Goal: Task Accomplishment & Management: Use online tool/utility

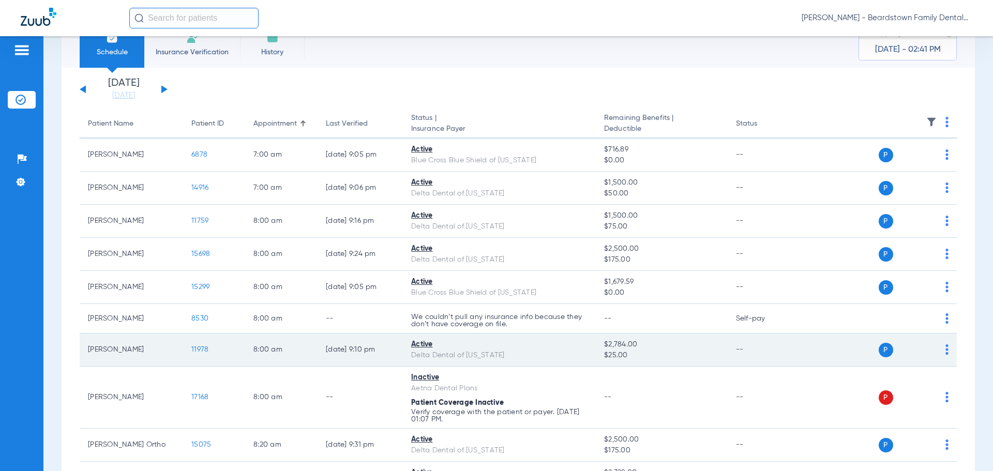
scroll to position [52, 0]
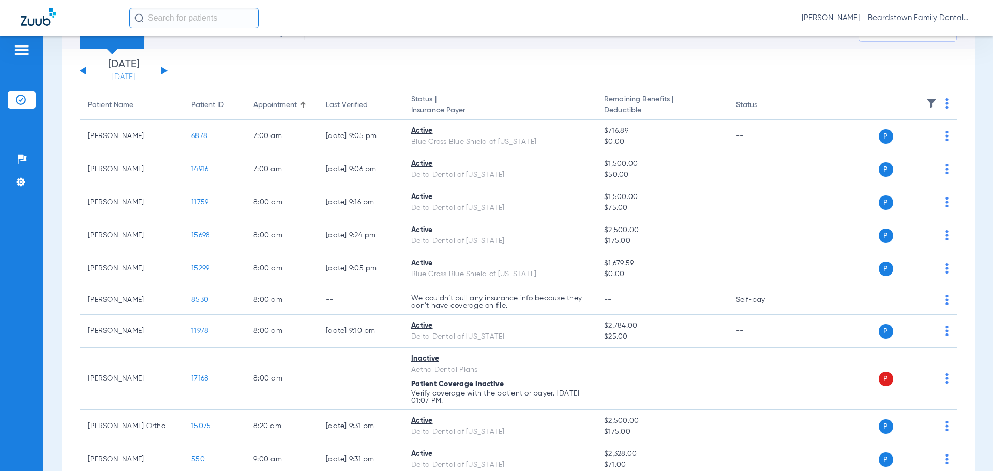
click at [132, 77] on link "[DATE]" at bounding box center [124, 77] width 62 height 10
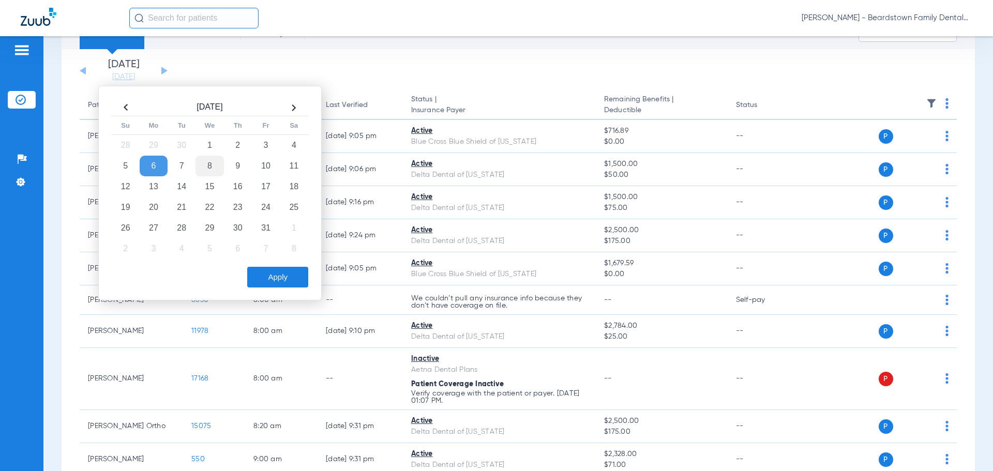
click at [210, 164] on td "8" at bounding box center [209, 166] width 28 height 21
click at [287, 275] on button "Apply" at bounding box center [277, 277] width 61 height 21
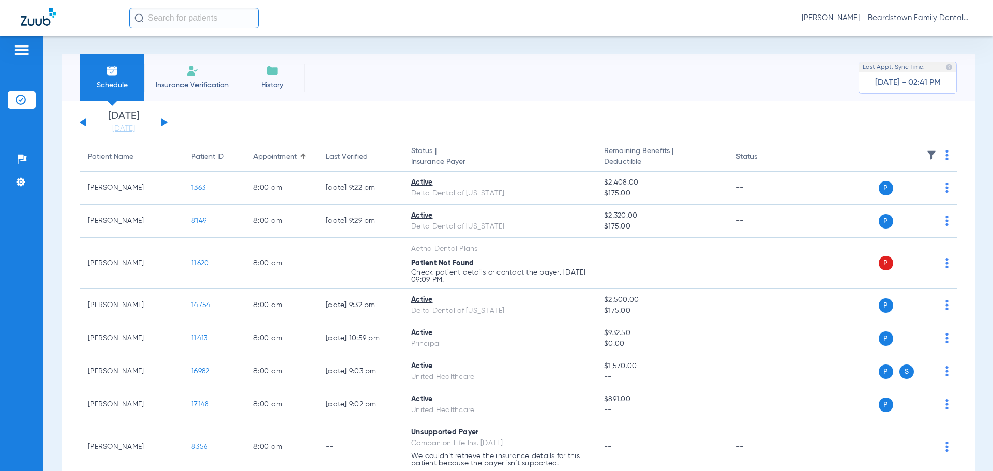
click at [924, 148] on th at bounding box center [877, 157] width 160 height 29
click at [926, 154] on img at bounding box center [931, 155] width 10 height 10
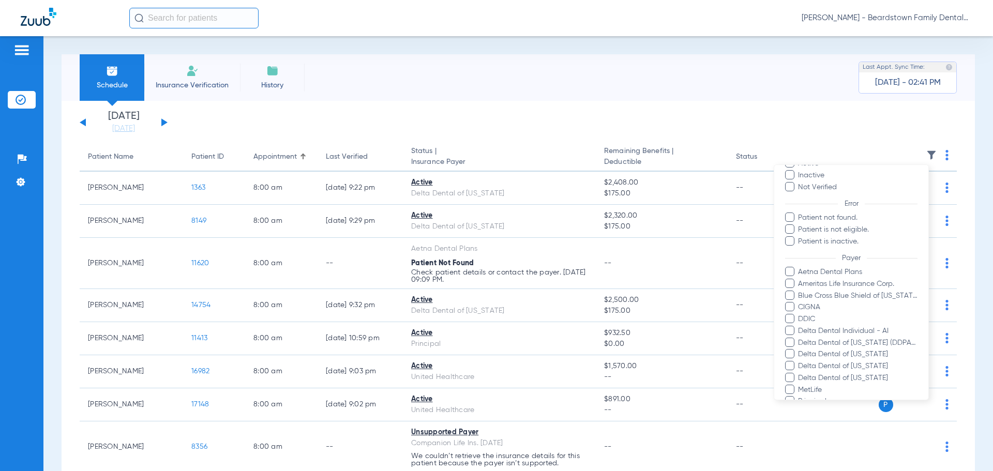
scroll to position [207, 0]
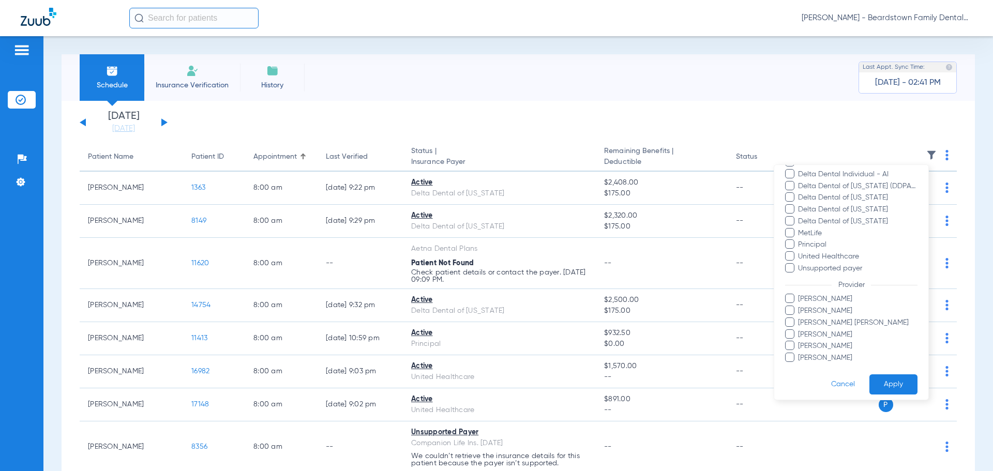
click at [814, 309] on span "[PERSON_NAME]" at bounding box center [857, 311] width 120 height 11
click at [799, 318] on input "[PERSON_NAME]" at bounding box center [799, 318] width 0 height 0
click at [893, 384] on button "Apply" at bounding box center [893, 384] width 48 height 20
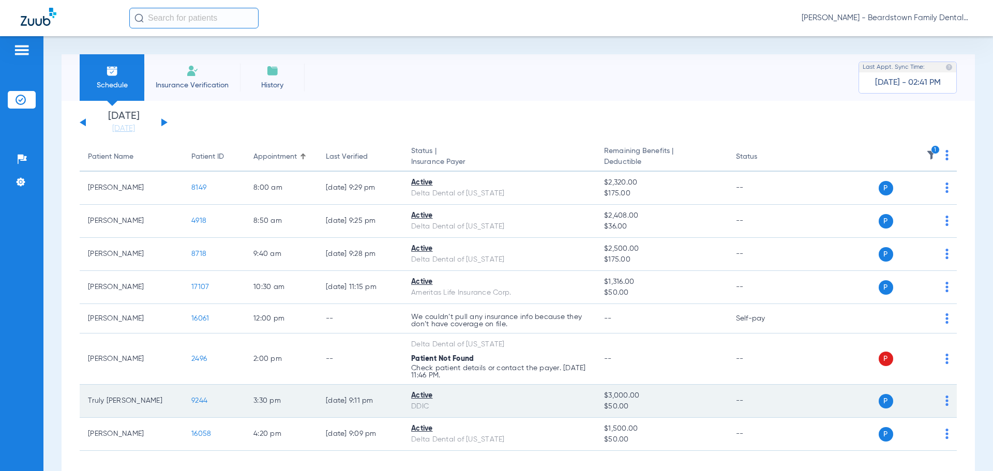
scroll to position [46, 0]
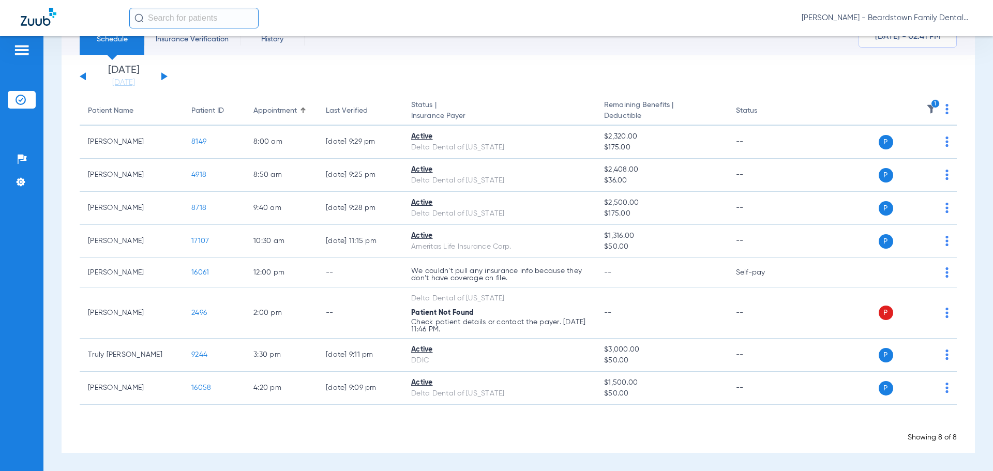
click at [162, 77] on button at bounding box center [164, 76] width 6 height 8
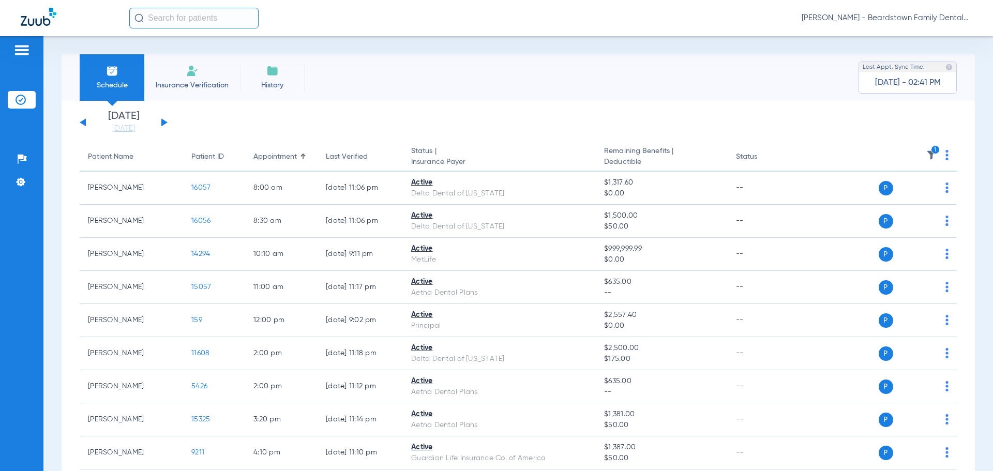
click at [926, 151] on img at bounding box center [931, 155] width 10 height 10
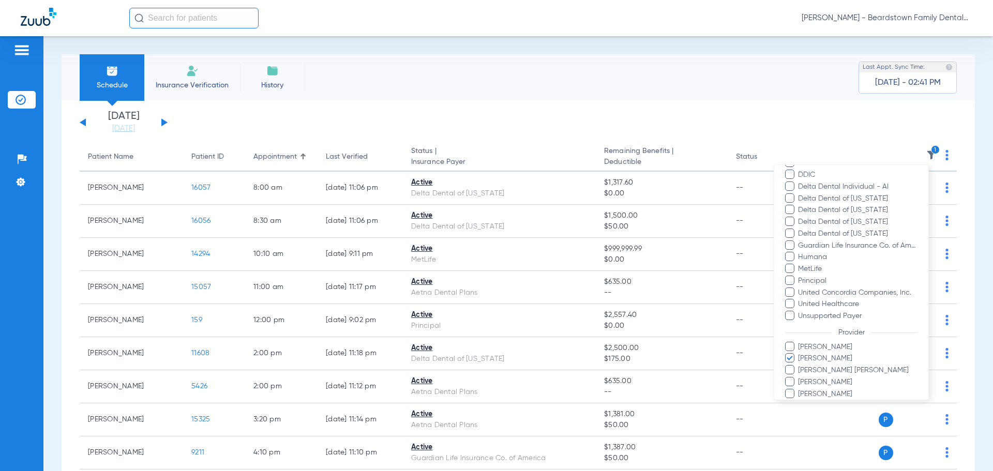
scroll to position [248, 0]
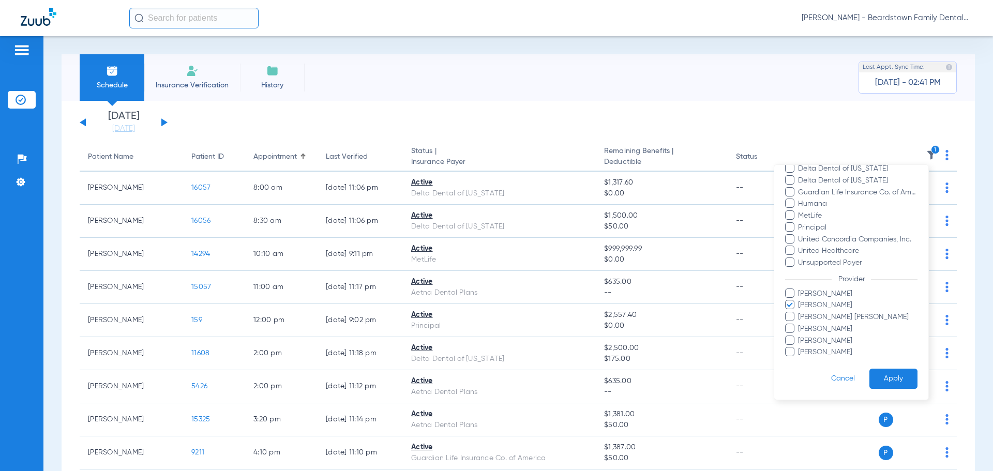
click at [893, 377] on button "Apply" at bounding box center [893, 379] width 48 height 20
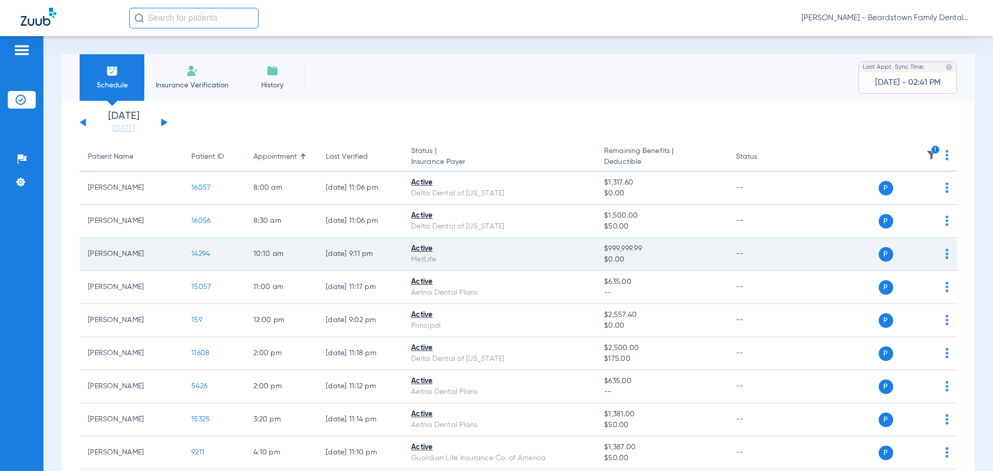
click at [574, 247] on div "Active" at bounding box center [499, 248] width 176 height 11
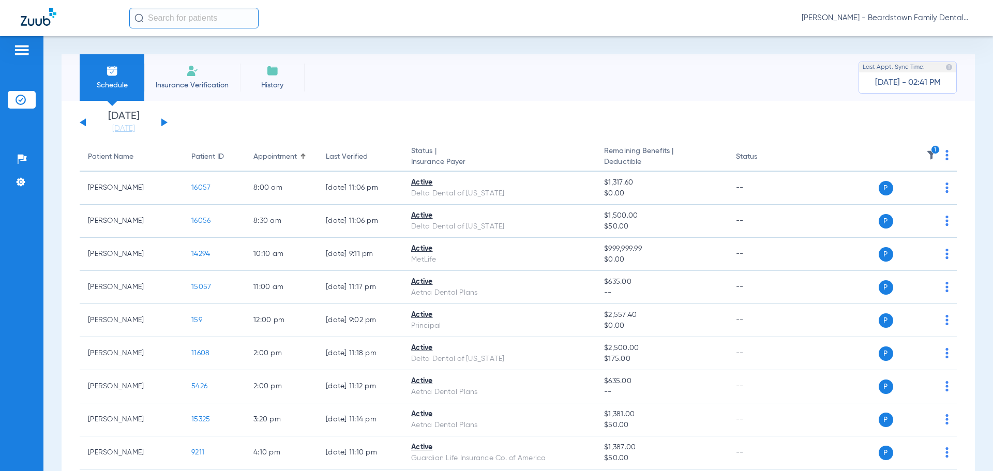
click at [183, 79] on li "Insurance Verification" at bounding box center [192, 77] width 96 height 47
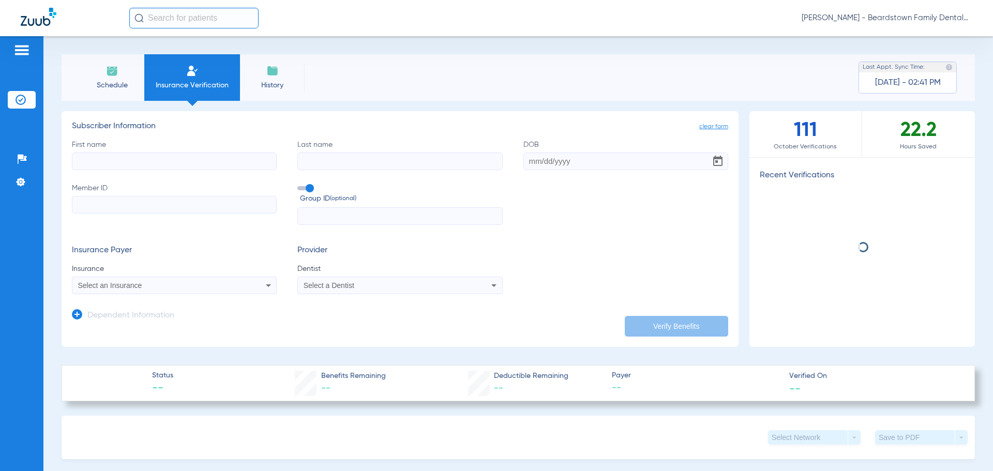
click at [167, 158] on input "First name" at bounding box center [174, 162] width 205 height 18
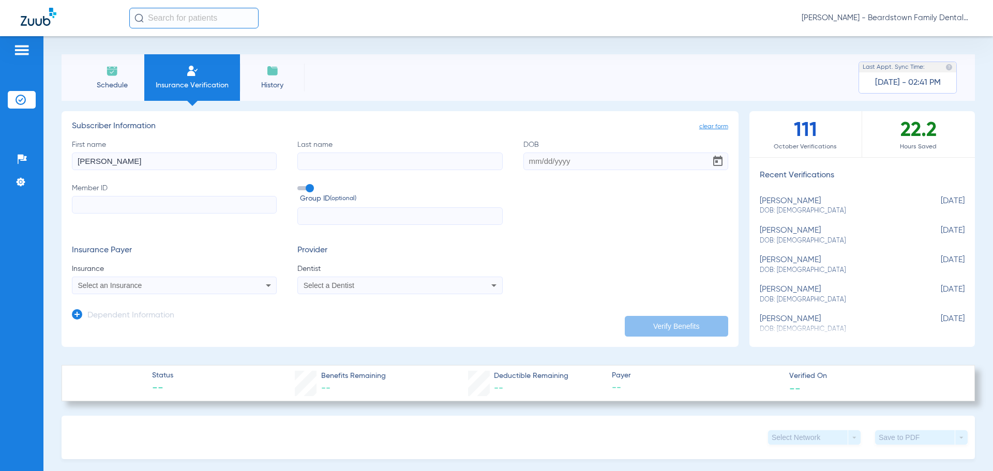
type input "[PERSON_NAME]"
type input "[DATE]"
type input "101497693900"
click at [342, 220] on input "text" at bounding box center [399, 216] width 205 height 18
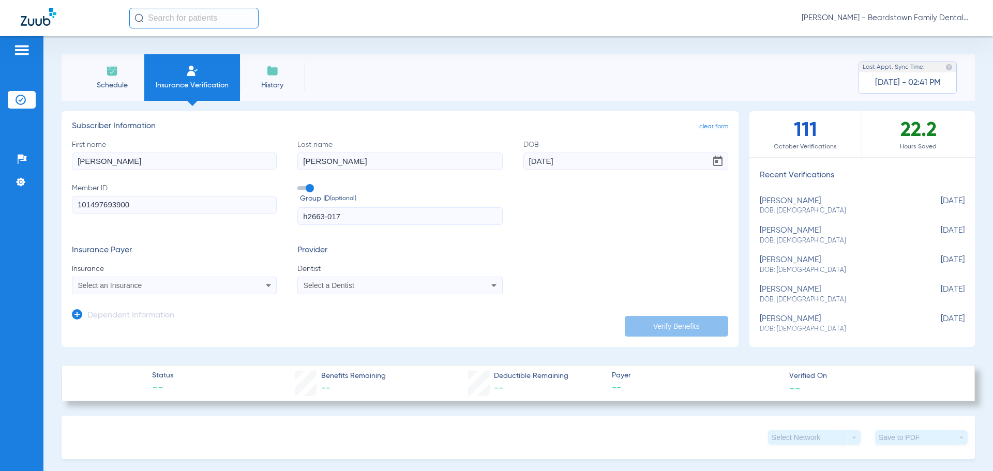
type input "h2663-017"
click at [256, 285] on div "Select an Insurance" at bounding box center [174, 285] width 204 height 12
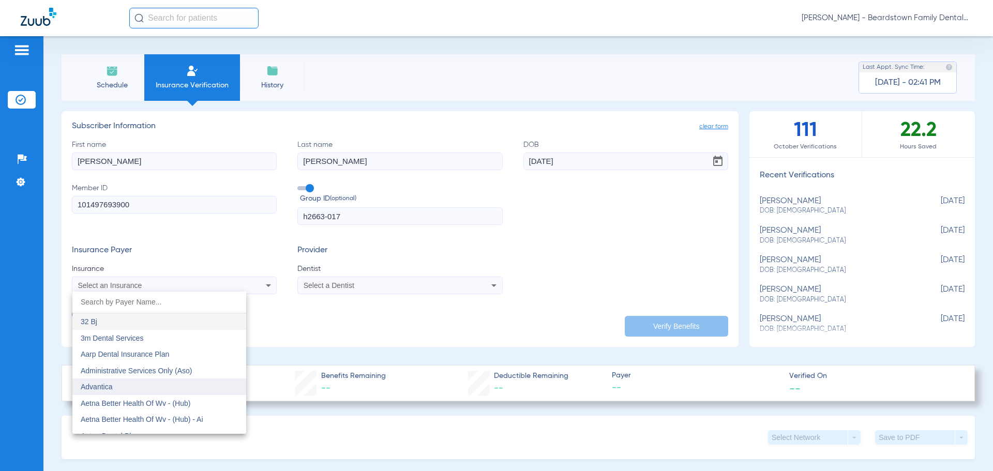
scroll to position [52, 0]
click at [169, 386] on mat-option "Aetna Dental Plans" at bounding box center [159, 384] width 174 height 17
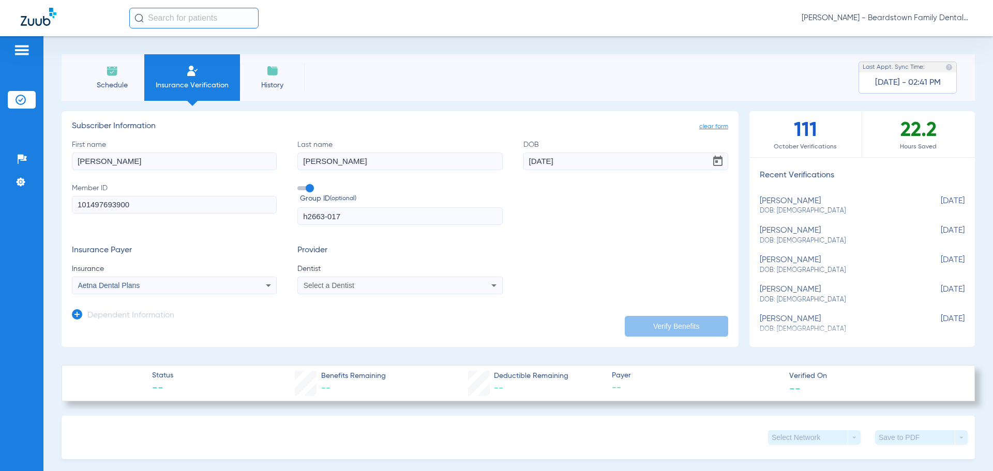
click at [424, 286] on div "Select a Dentist" at bounding box center [380, 285] width 155 height 7
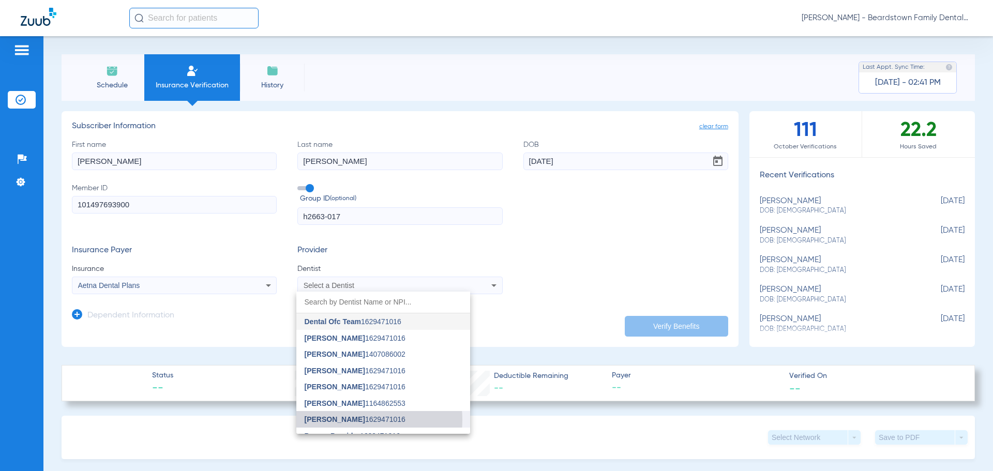
click at [344, 420] on span "[PERSON_NAME]" at bounding box center [334, 419] width 60 height 8
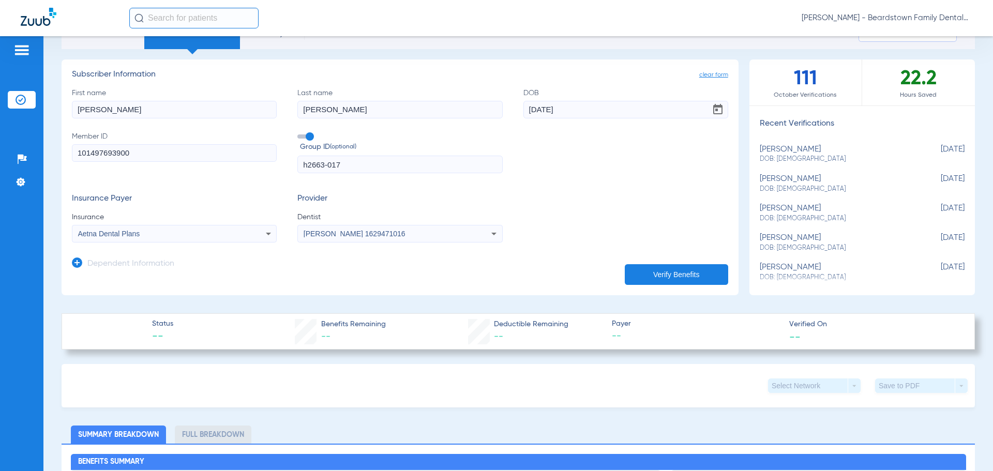
click at [411, 239] on div "[PERSON_NAME] 1629471016" at bounding box center [400, 233] width 204 height 12
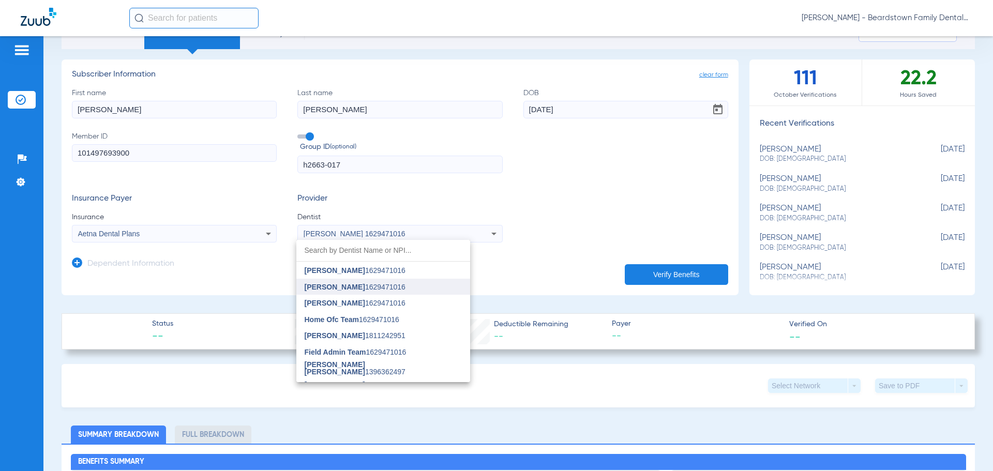
scroll to position [155, 0]
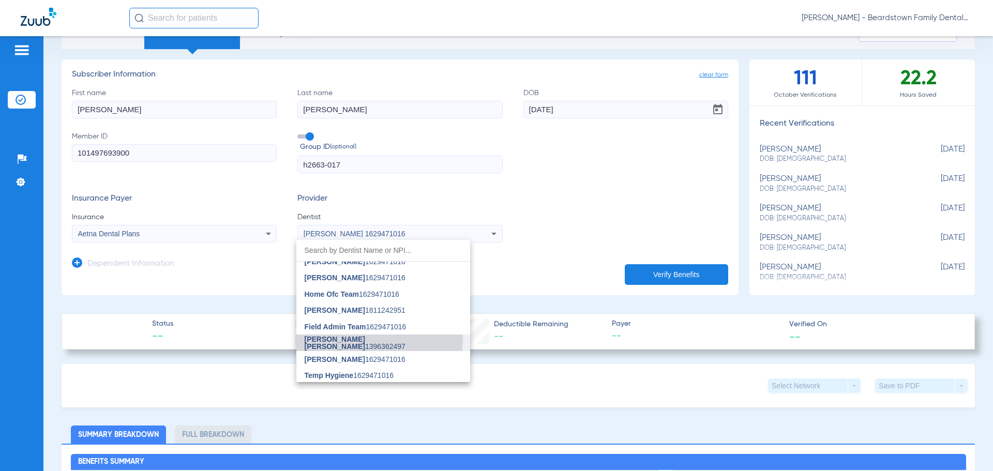
click at [371, 340] on span "[PERSON_NAME] [PERSON_NAME] 1396362497" at bounding box center [382, 343] width 157 height 14
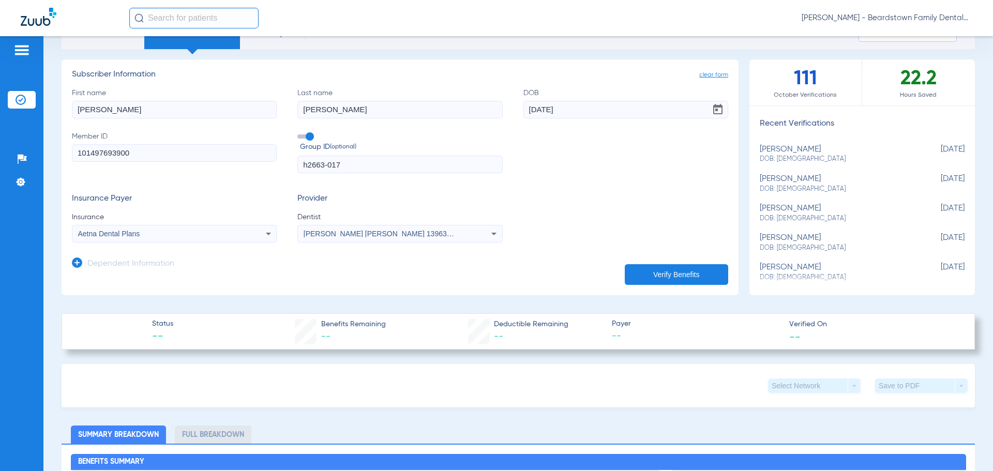
click at [644, 269] on button "Verify Benefits" at bounding box center [675, 274] width 103 height 21
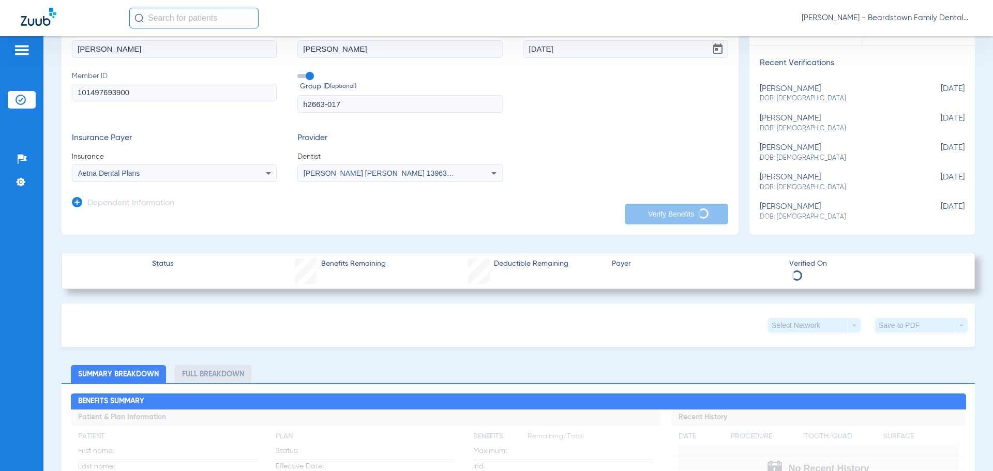
scroll to position [0, 0]
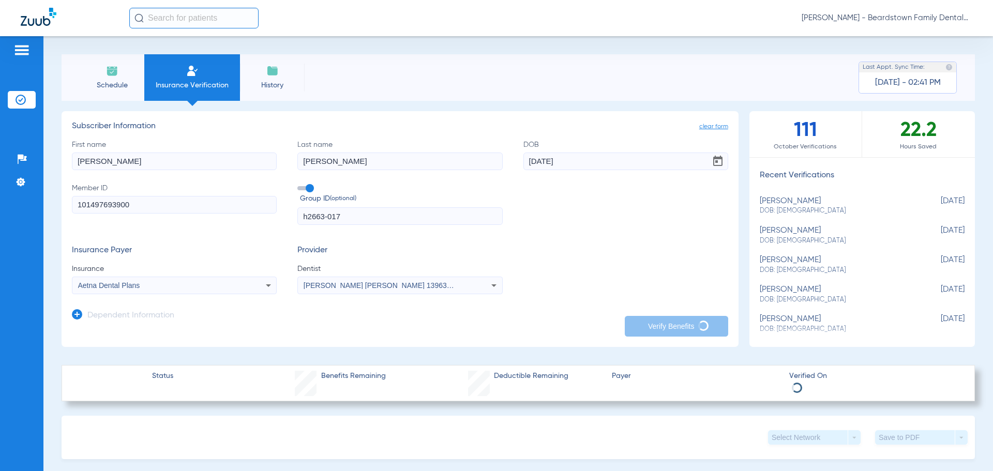
click at [107, 74] on img at bounding box center [112, 71] width 12 height 12
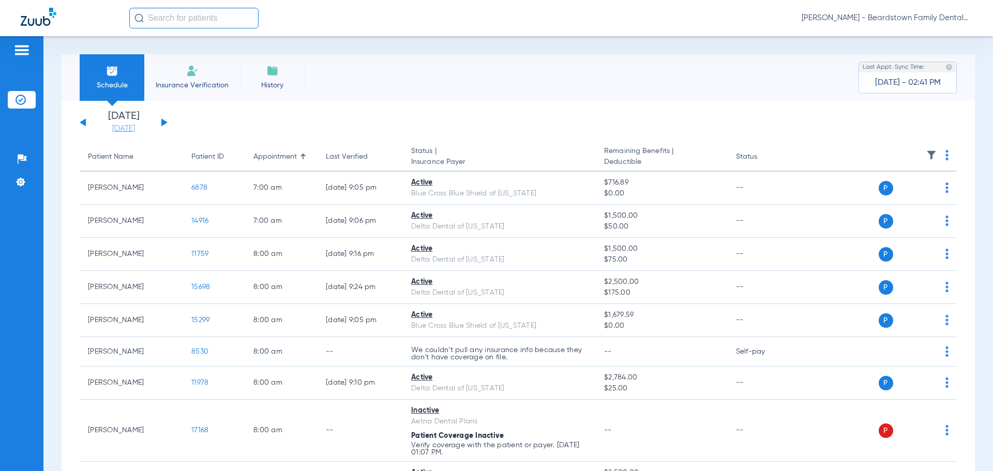
click at [118, 128] on link "[DATE]" at bounding box center [124, 129] width 62 height 10
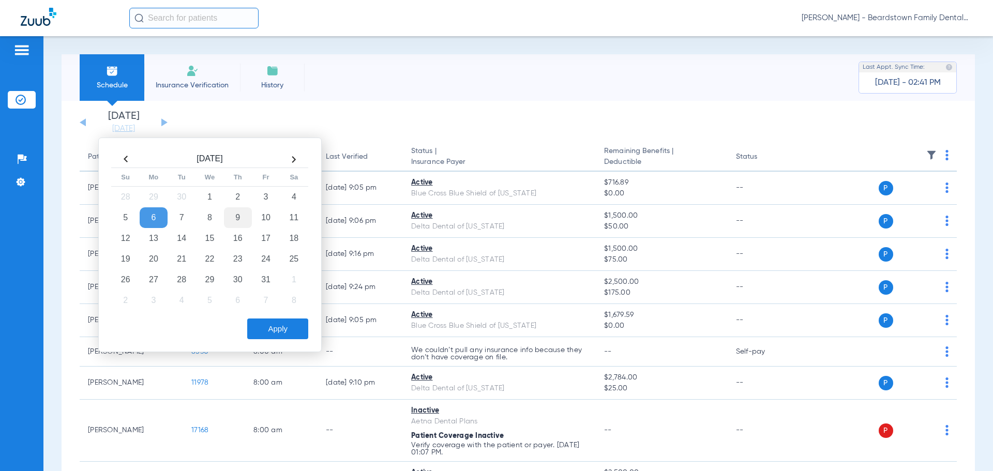
click at [241, 218] on td "9" at bounding box center [238, 217] width 28 height 21
click at [275, 332] on button "Apply" at bounding box center [277, 328] width 61 height 21
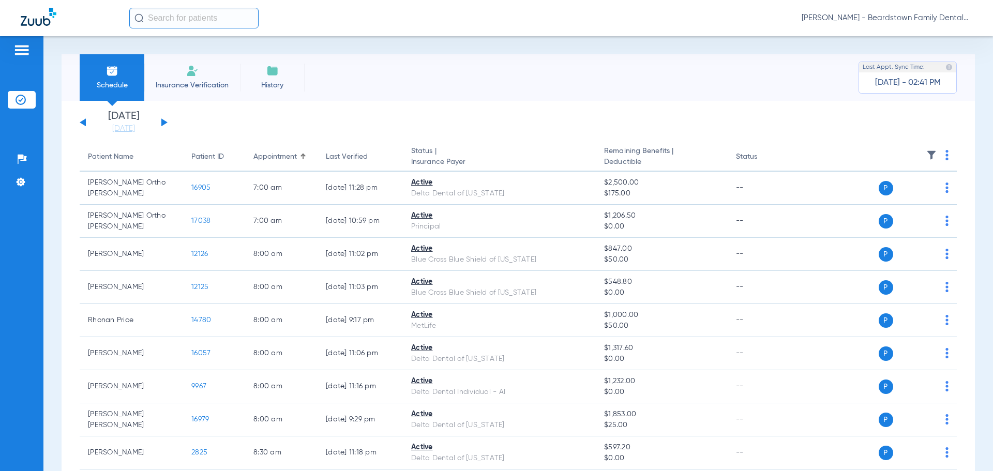
click at [926, 153] on img at bounding box center [931, 155] width 10 height 10
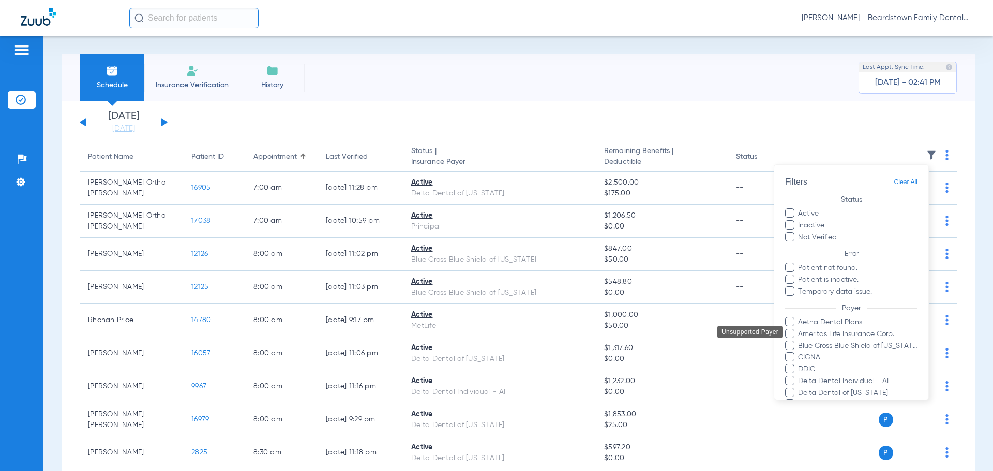
scroll to position [207, 0]
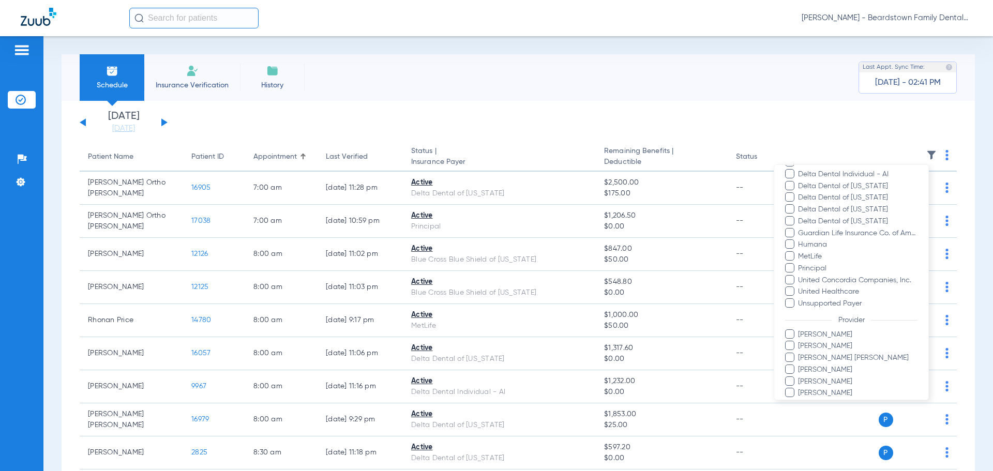
click at [818, 347] on span "[PERSON_NAME]" at bounding box center [857, 346] width 120 height 11
click at [799, 353] on input "[PERSON_NAME]" at bounding box center [799, 353] width 0 height 0
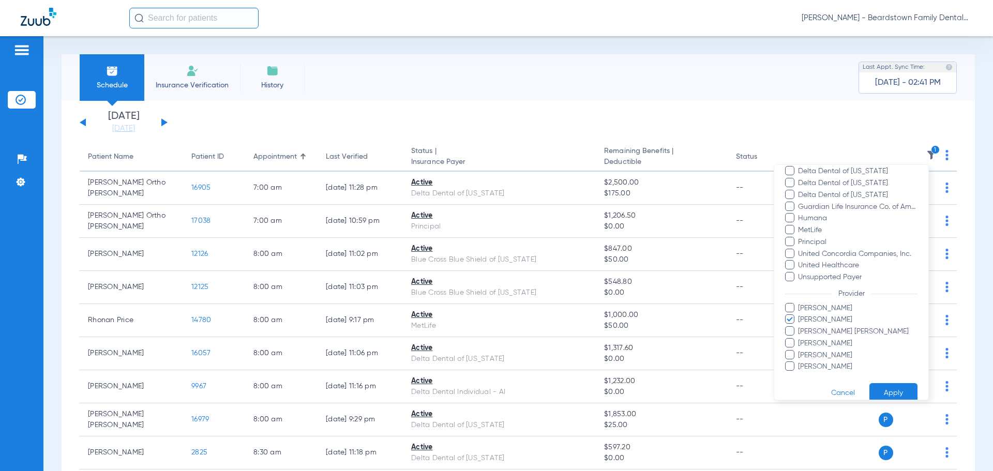
scroll to position [248, 0]
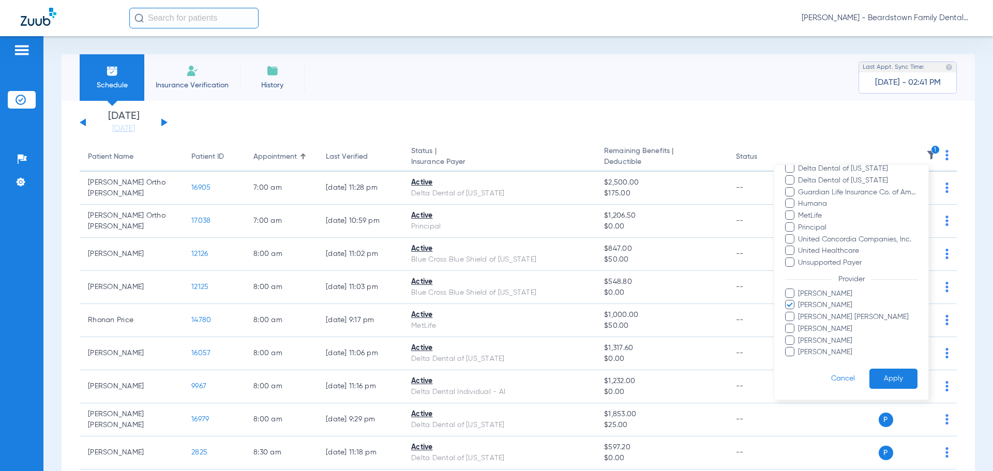
click at [881, 376] on button "Apply" at bounding box center [893, 379] width 48 height 20
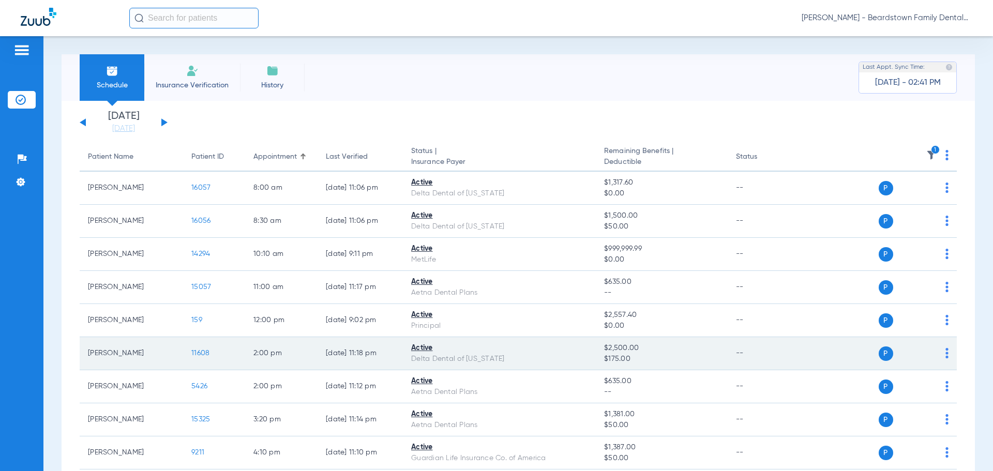
click at [649, 352] on span "$2,500.00" at bounding box center [661, 348] width 115 height 11
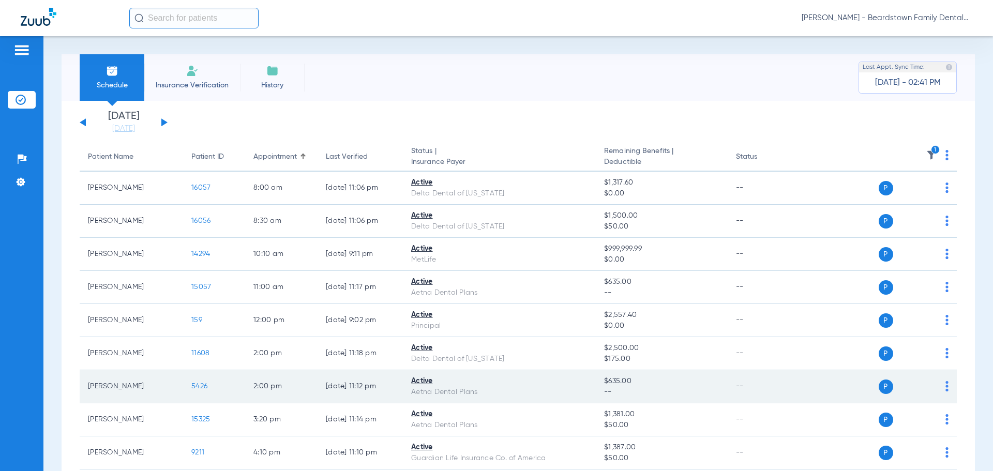
click at [810, 380] on div "P S" at bounding box center [872, 386] width 151 height 14
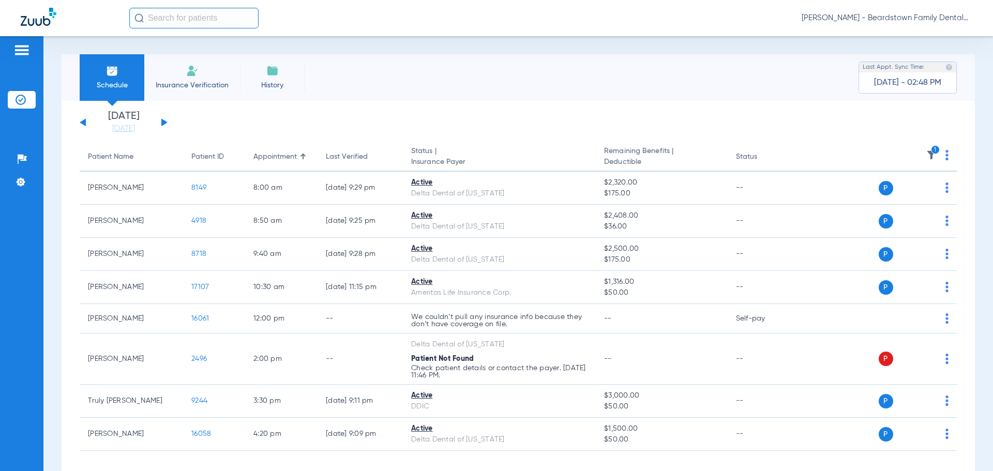
scroll to position [46, 0]
